Goal: Navigation & Orientation: Find specific page/section

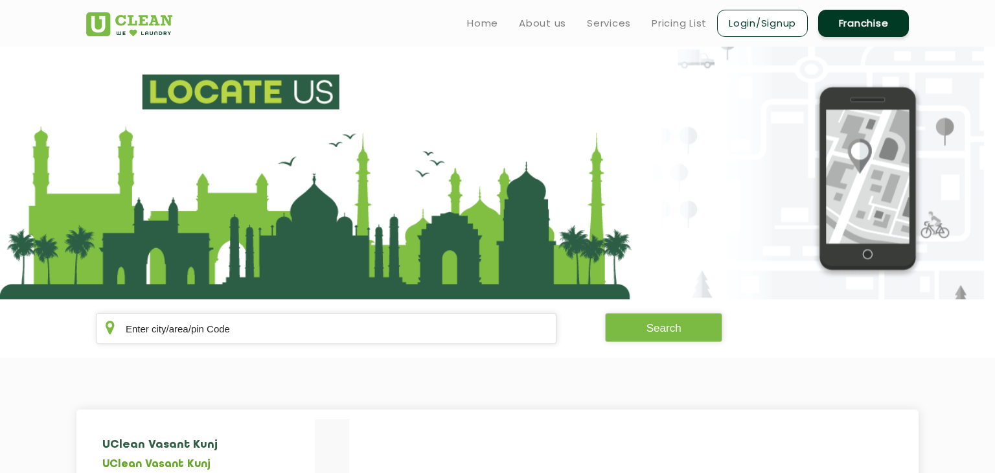
click at [140, 13] on img at bounding box center [129, 24] width 86 height 24
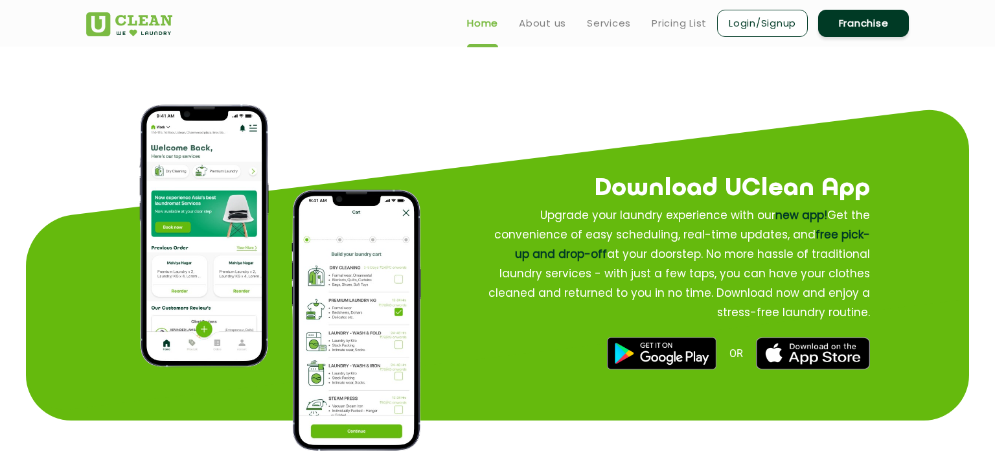
scroll to position [1428, 0]
